Goal: Obtain resource: Obtain resource

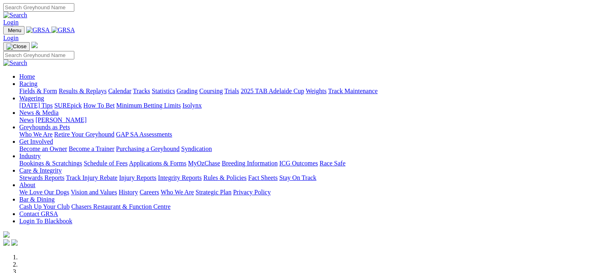
click at [27, 88] on link "Fields & Form" at bounding box center [38, 91] width 38 height 7
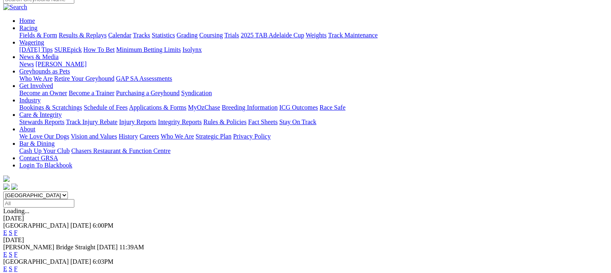
scroll to position [80, 0]
